Goal: Task Accomplishment & Management: Manage account settings

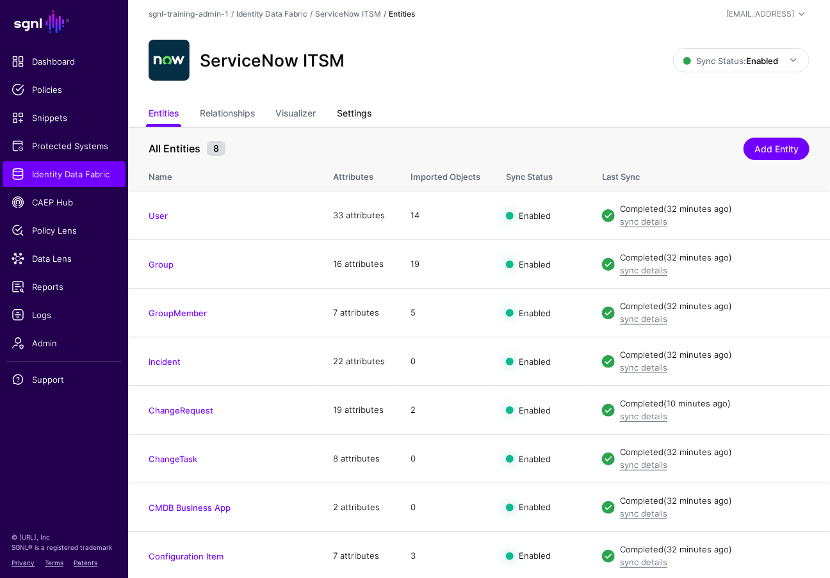
click at [354, 116] on link "Settings" at bounding box center [354, 114] width 35 height 24
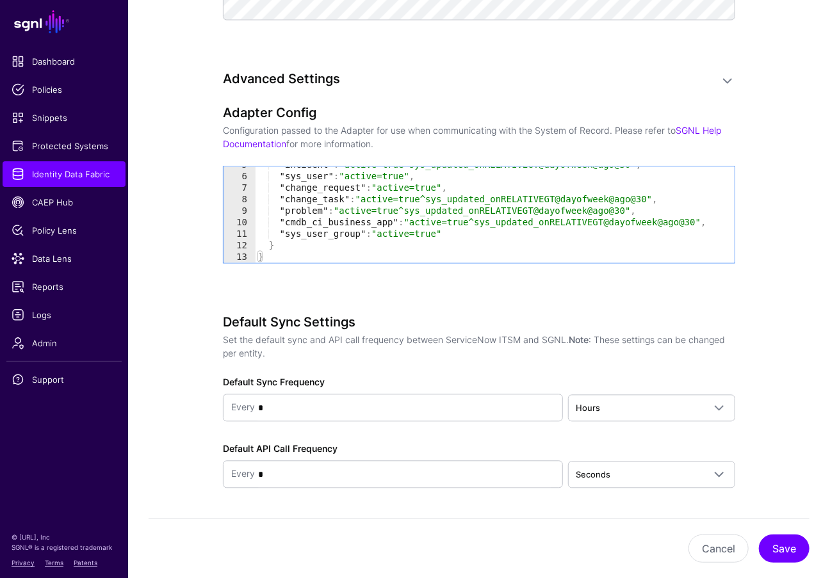
scroll to position [1012, 0]
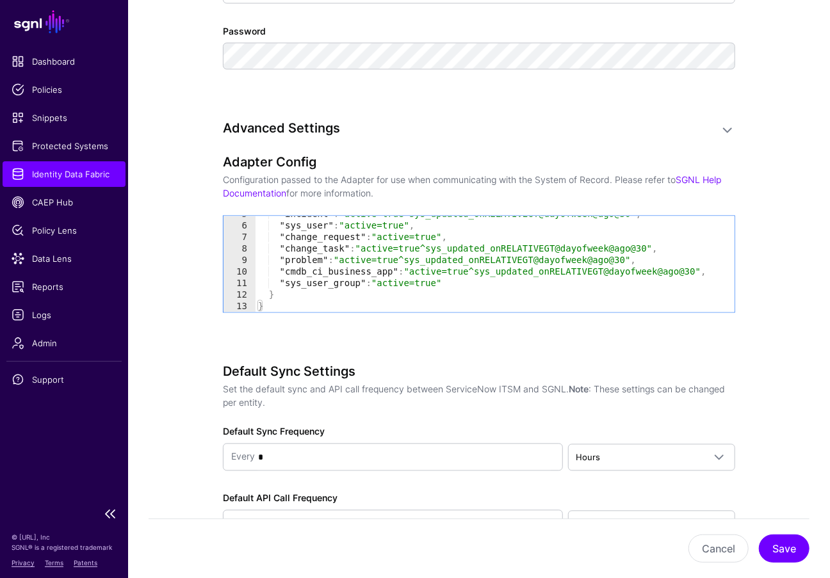
click at [78, 180] on span "Identity Data Fabric" at bounding box center [64, 174] width 105 height 13
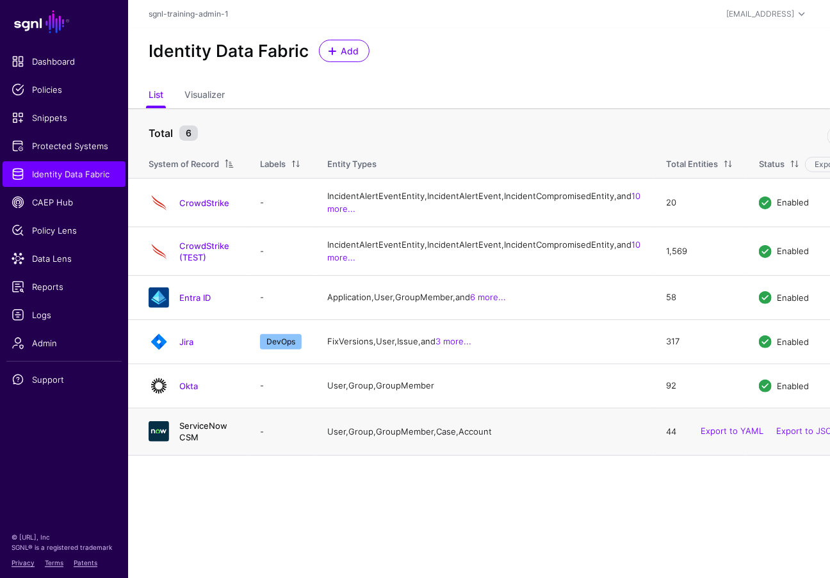
click at [205, 443] on link "ServiceNow CSM" at bounding box center [203, 432] width 48 height 22
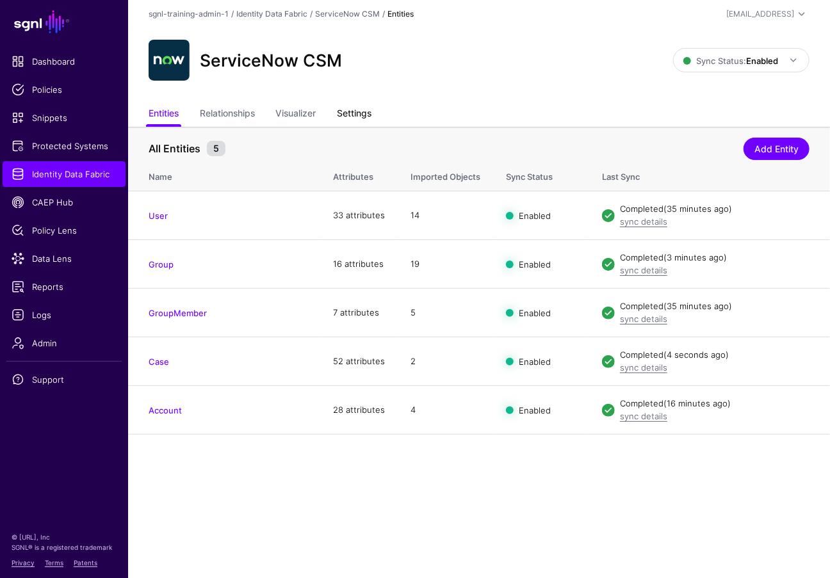
click at [370, 116] on link "Settings" at bounding box center [354, 114] width 35 height 24
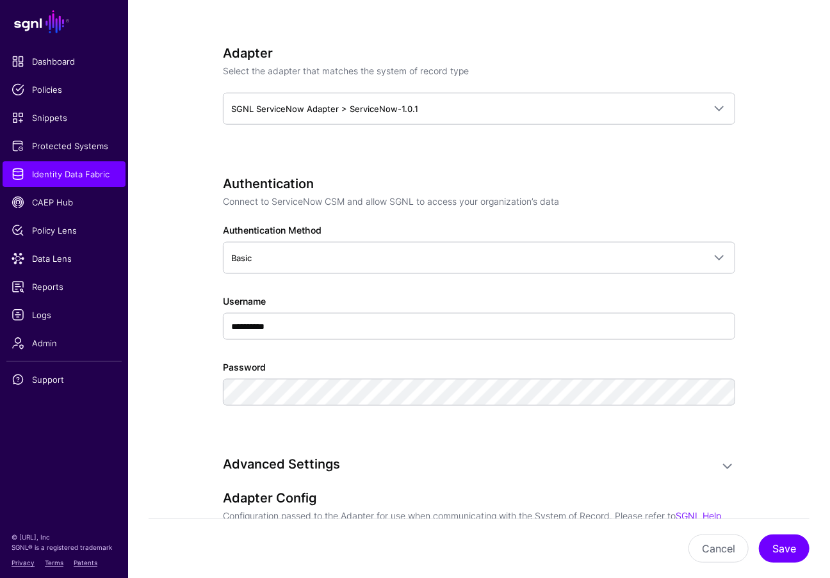
scroll to position [1005, 0]
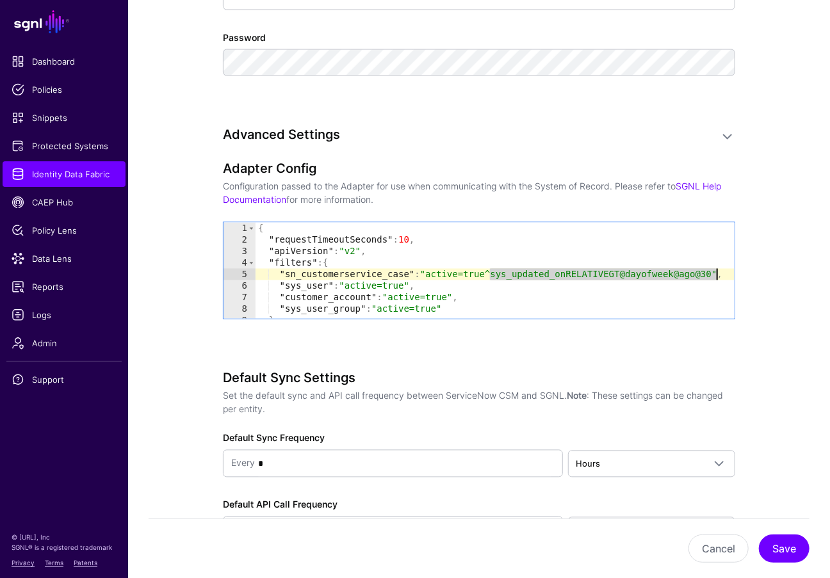
drag, startPoint x: 492, startPoint y: 272, endPoint x: 716, endPoint y: 307, distance: 227.0
click at [717, 273] on div "{ "requestTimeoutSeconds" : 10 , "apiVersion" : "v2" , "filters" : { "sn_custom…" at bounding box center [495, 282] width 479 height 119
click at [533, 273] on div "{ "requestTimeoutSeconds" : 10 , "apiVersion" : "v2" , "filters" : { "sn_custom…" at bounding box center [495, 282] width 479 height 119
type textarea "* *"
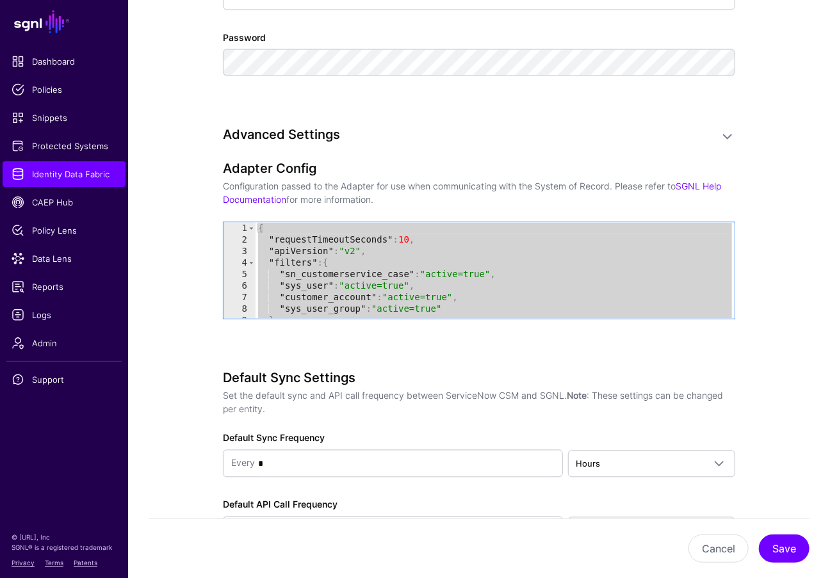
scroll to position [19, 0]
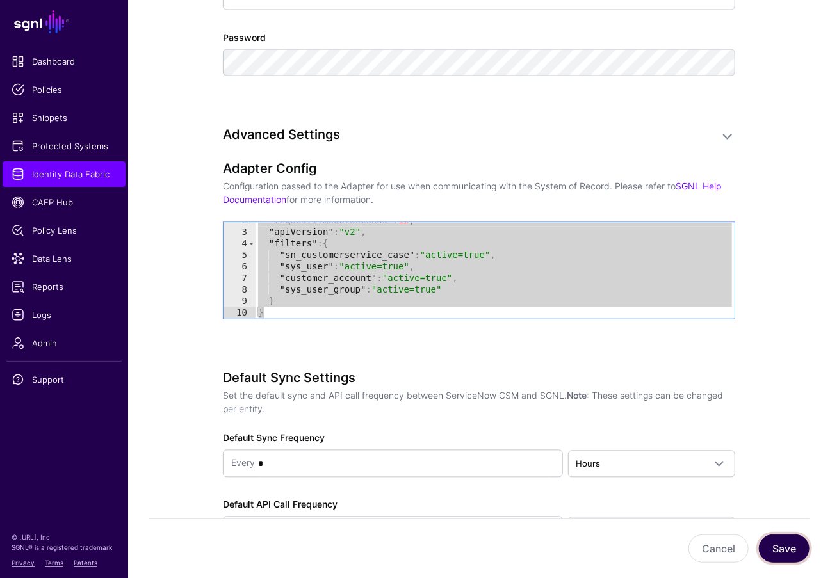
click at [745, 482] on button "Save" at bounding box center [784, 549] width 51 height 28
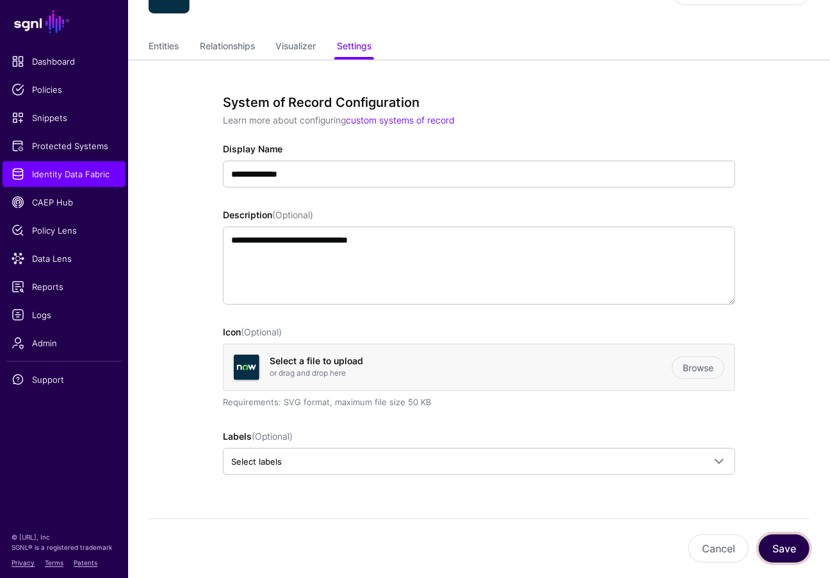
scroll to position [0, 0]
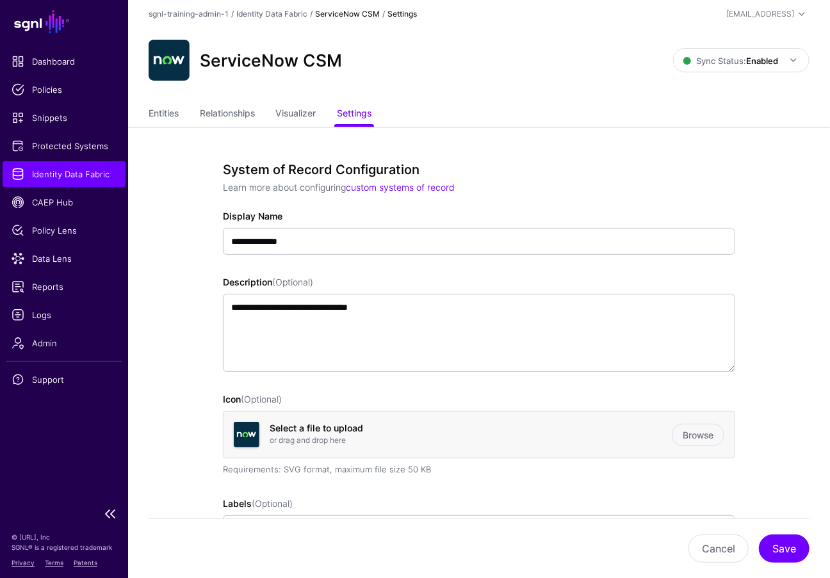
click at [70, 170] on span "Identity Data Fabric" at bounding box center [64, 174] width 105 height 13
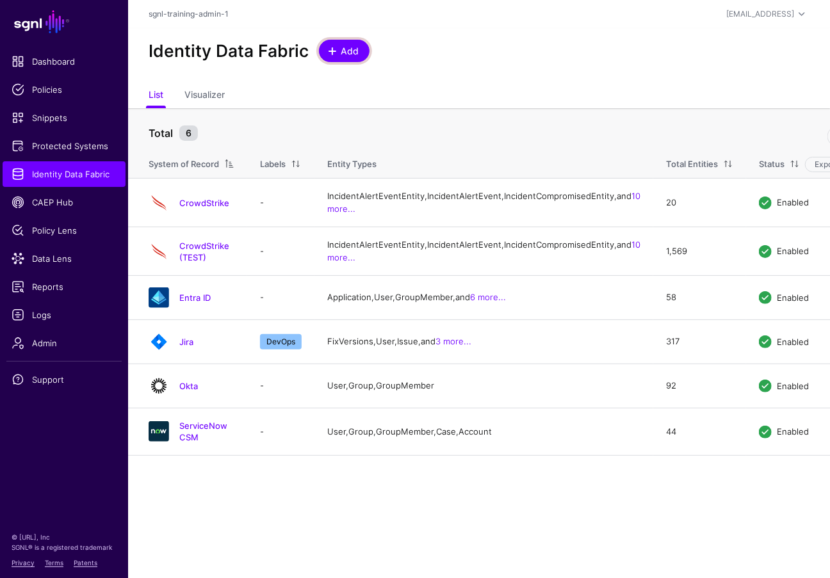
click at [343, 42] on link "Add" at bounding box center [344, 51] width 51 height 22
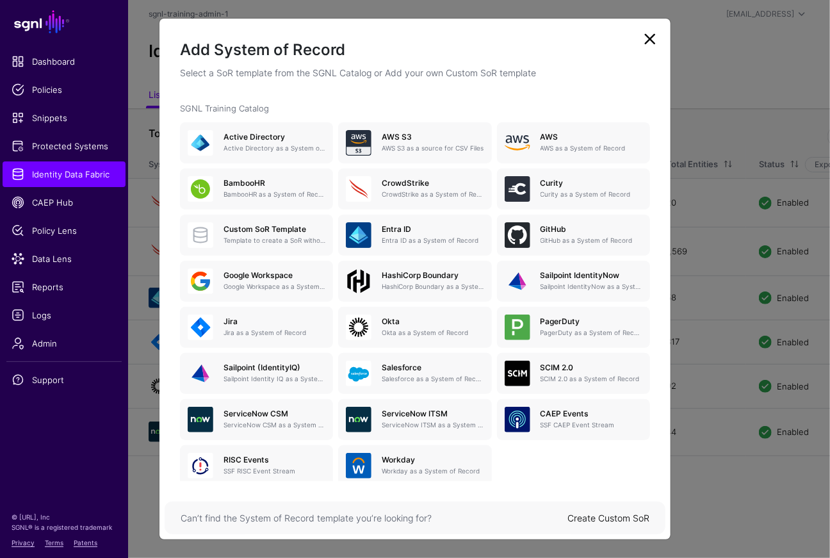
scroll to position [63, 0]
